Goal: Task Accomplishment & Management: Manage account settings

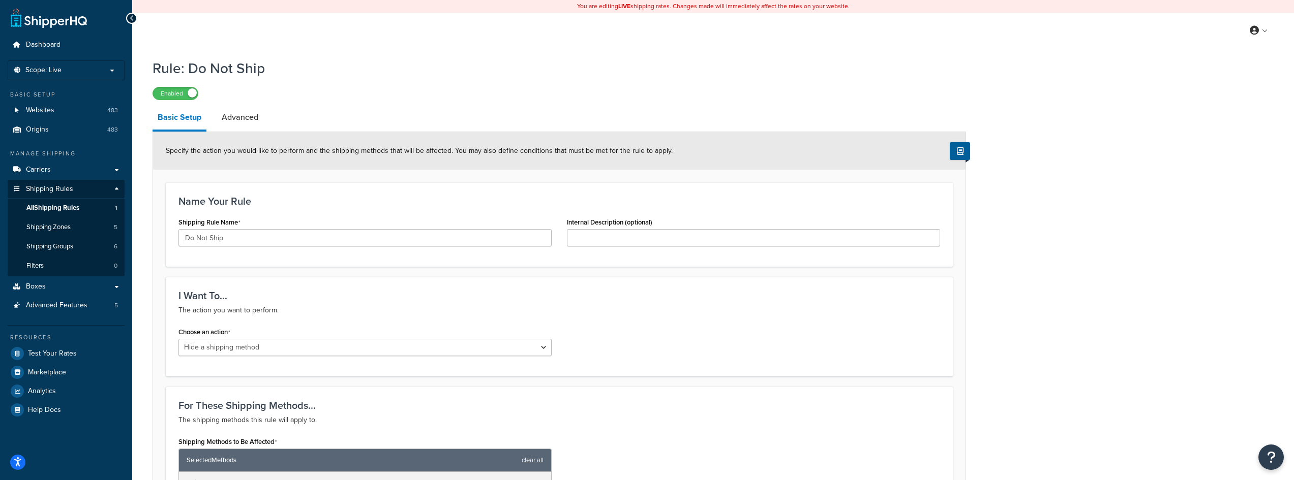
select select "HIDE"
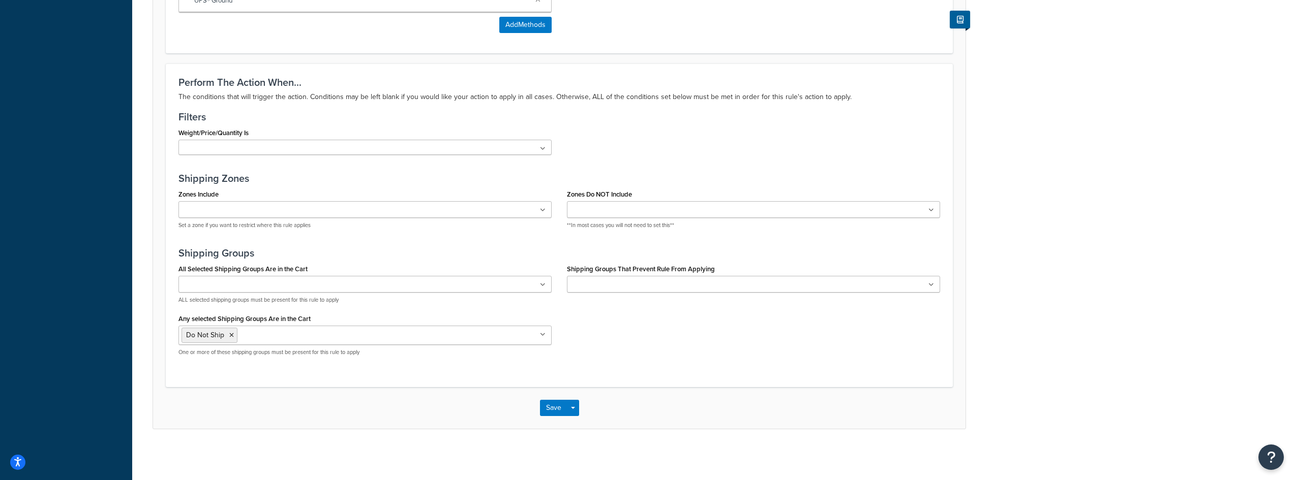
scroll to position [410, 0]
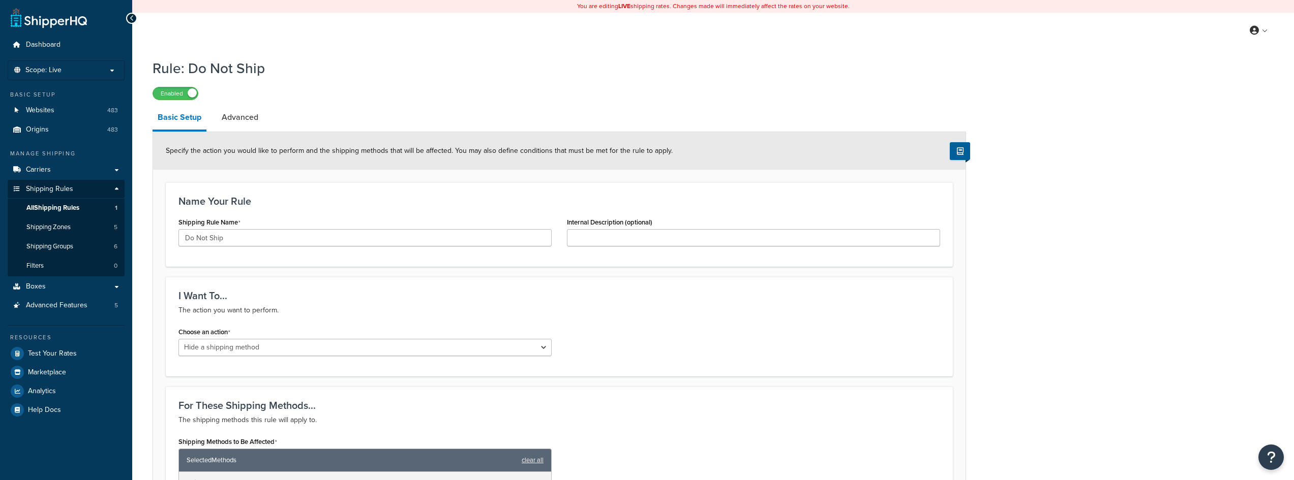
select select "HIDE"
click at [46, 132] on span "Origins" at bounding box center [37, 130] width 23 height 9
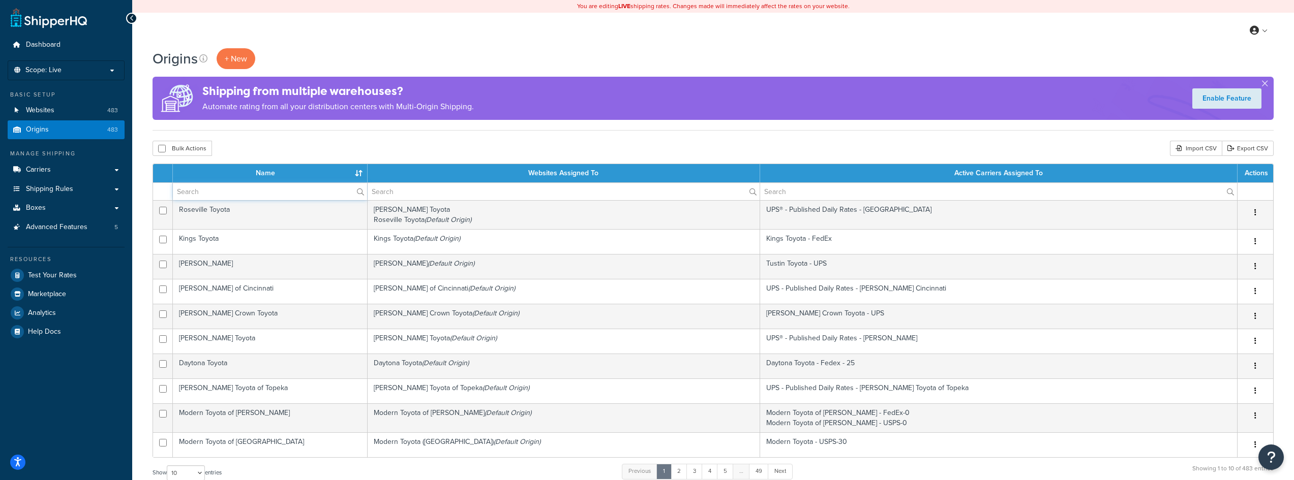
click at [245, 190] on input "text" at bounding box center [270, 191] width 194 height 17
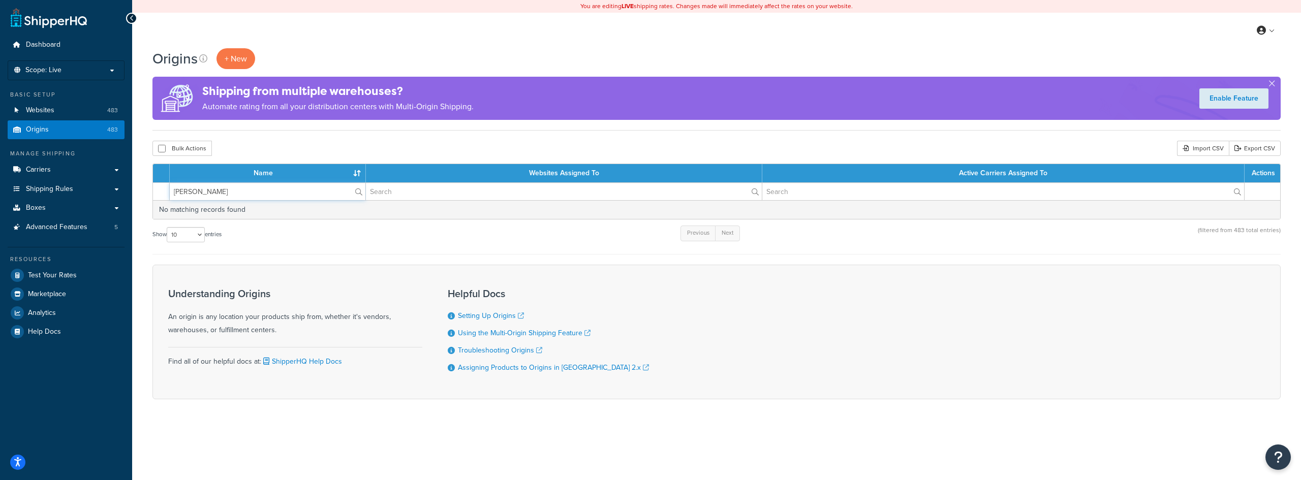
click at [227, 199] on input "[PERSON_NAME]" at bounding box center [268, 191] width 196 height 17
type input "f"
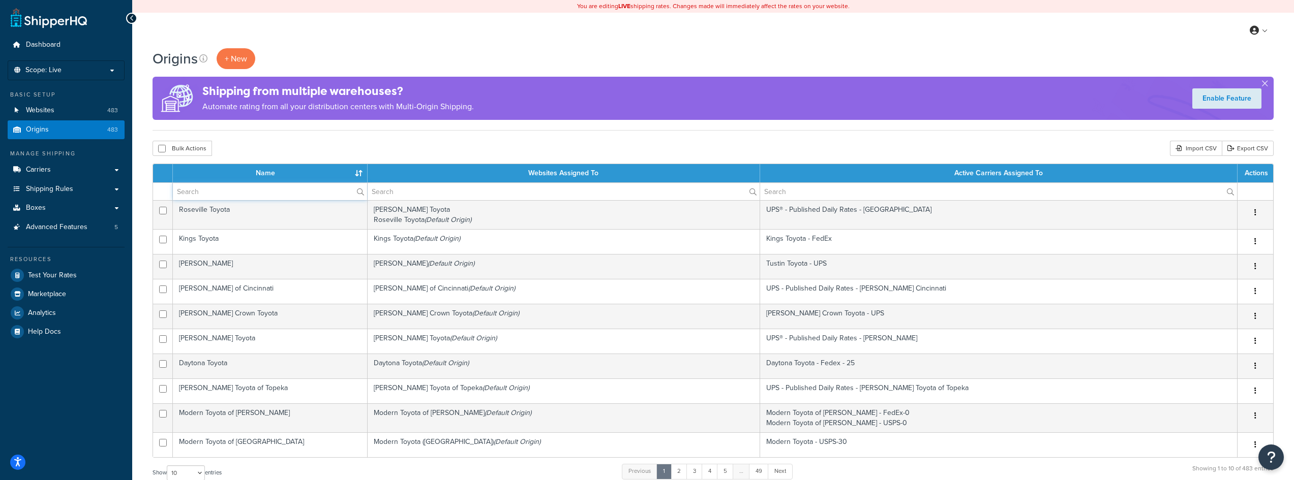
click at [196, 193] on input "text" at bounding box center [270, 191] width 194 height 17
type input "[PERSON_NAME]"
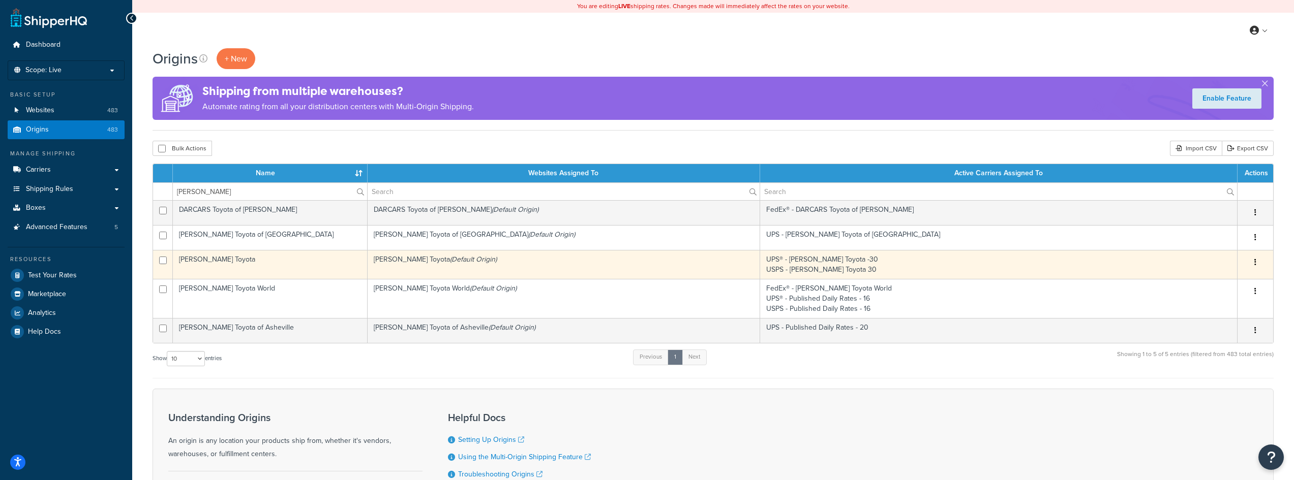
click at [216, 263] on td "[PERSON_NAME] Toyota" at bounding box center [270, 264] width 195 height 29
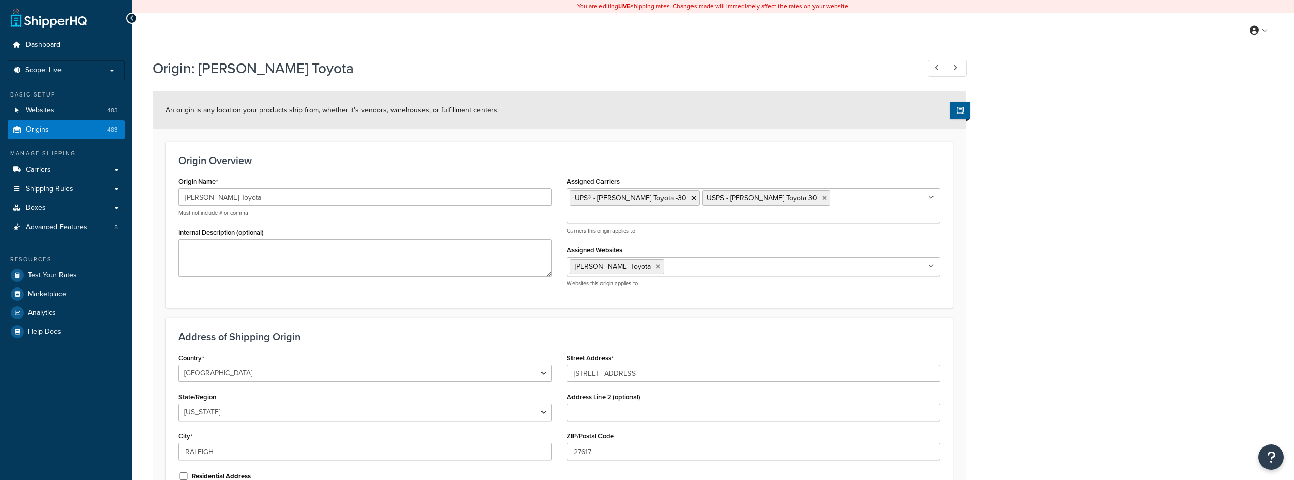
select select "33"
